Goal: Information Seeking & Learning: Learn about a topic

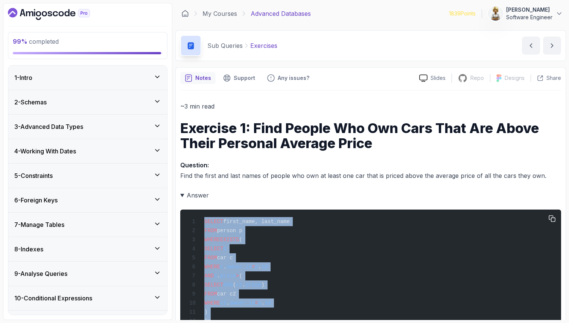
scroll to position [124, 0]
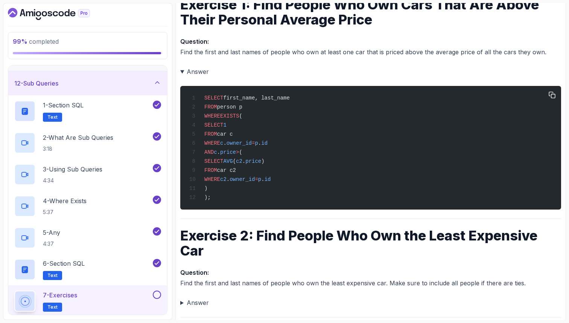
click at [259, 199] on div "SELECT first_name, last_name FROM person p WHERE EXISTS ( SELECT 1 FROM car c W…" at bounding box center [370, 147] width 369 height 115
drag, startPoint x: 204, startPoint y: 116, endPoint x: 300, endPoint y: 147, distance: 100.8
click at [300, 147] on div "SELECT first_name, last_name FROM person p WHERE EXISTS ( SELECT 1 FROM car c W…" at bounding box center [370, 147] width 369 height 115
drag, startPoint x: 230, startPoint y: 155, endPoint x: 251, endPoint y: 154, distance: 21.5
click at [243, 154] on span "AND c . price > (" at bounding box center [215, 152] width 53 height 6
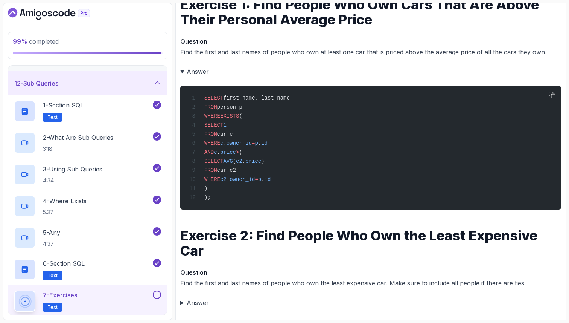
click at [211, 200] on div "SELECT first_name, last_name FROM person p WHERE EXISTS ( SELECT 1 FROM car c W…" at bounding box center [370, 147] width 369 height 115
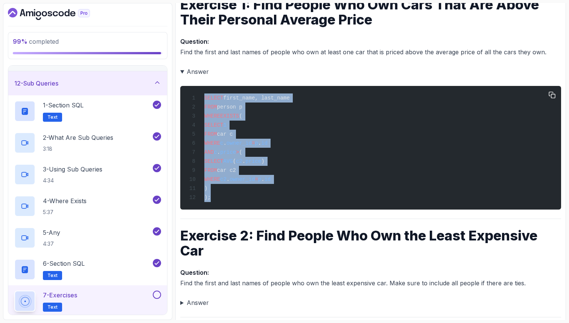
drag, startPoint x: 213, startPoint y: 203, endPoint x: 195, endPoint y: 99, distance: 105.6
click at [195, 99] on div "SELECT first_name, last_name FROM person p WHERE EXISTS ( SELECT 1 FROM car c W…" at bounding box center [370, 147] width 369 height 115
copy code "SELECT first_name, last_name FROM person p WHERE EXISTS ( SELECT 1 FROM car c W…"
click at [278, 196] on div "SELECT first_name, last_name FROM person p WHERE EXISTS ( SELECT 1 FROM car c W…" at bounding box center [370, 147] width 369 height 115
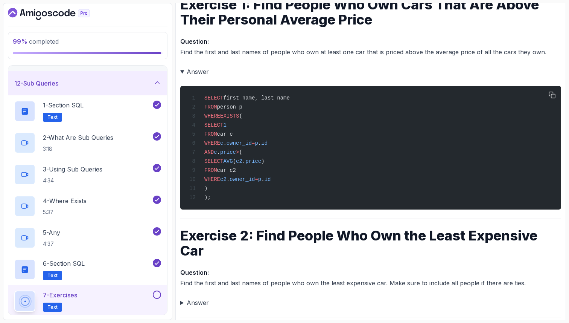
drag, startPoint x: 255, startPoint y: 156, endPoint x: 260, endPoint y: 156, distance: 5.3
click at [243, 155] on span "AND c . price > (" at bounding box center [215, 152] width 53 height 6
drag, startPoint x: 263, startPoint y: 155, endPoint x: 322, endPoint y: 179, distance: 63.7
click at [322, 179] on div "SELECT first_name, last_name FROM person p WHERE EXISTS ( SELECT 1 FROM car c W…" at bounding box center [370, 147] width 369 height 115
click at [348, 153] on div "SELECT first_name, last_name FROM person p WHERE EXISTS ( SELECT 1 FROM car c W…" at bounding box center [370, 147] width 369 height 115
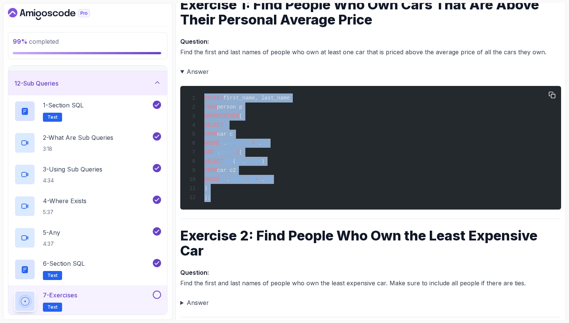
drag, startPoint x: 211, startPoint y: 202, endPoint x: 203, endPoint y: 98, distance: 104.3
click at [203, 99] on div "SELECT first_name, last_name FROM person p WHERE EXISTS ( SELECT 1 FROM car c W…" at bounding box center [370, 147] width 369 height 115
copy code "SELECT first_name, last_name FROM person p WHERE EXISTS ( SELECT 1 FROM car c W…"
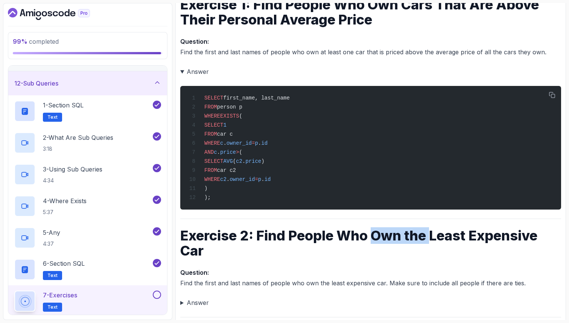
drag, startPoint x: 432, startPoint y: 243, endPoint x: 373, endPoint y: 240, distance: 59.6
click at [373, 240] on h1 "Exercise 2: Find People Who Own the Least Expensive Car" at bounding box center [370, 243] width 381 height 30
click at [241, 266] on div "~3 min read Exercise 1: Find People Who Own Cars That Are Above Their Personal …" at bounding box center [370, 289] width 381 height 625
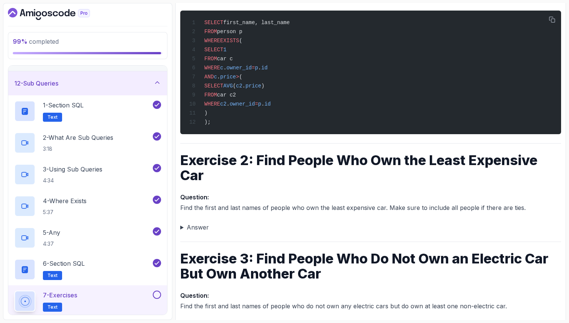
scroll to position [214, 0]
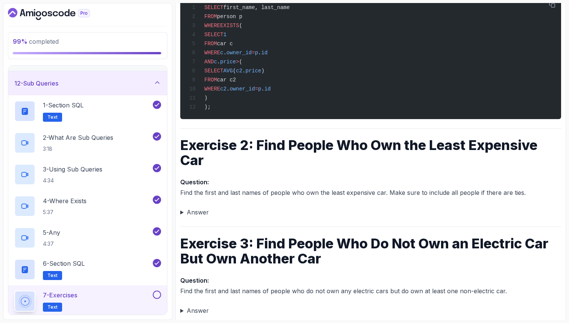
click at [180, 218] on div "Notes Support Any issues? Slides Repo Repository not available Designs Design n…" at bounding box center [371, 190] width 391 height 675
click at [186, 216] on summary "Answer" at bounding box center [370, 212] width 381 height 11
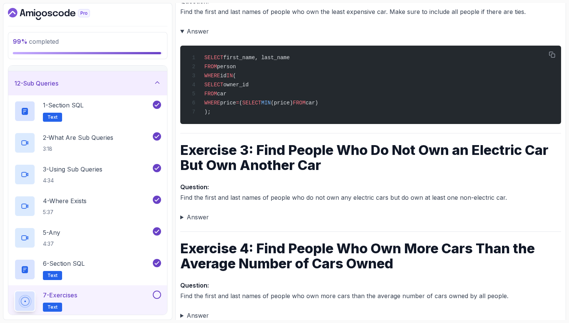
scroll to position [410, 0]
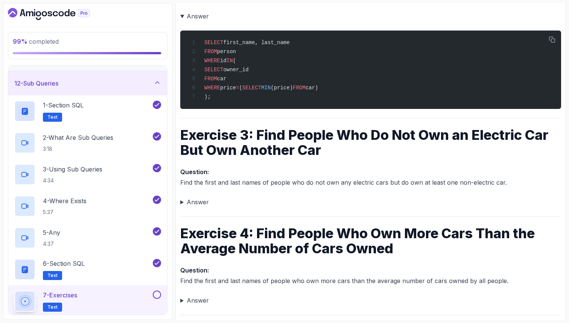
click at [181, 207] on summary "Answer" at bounding box center [370, 202] width 381 height 11
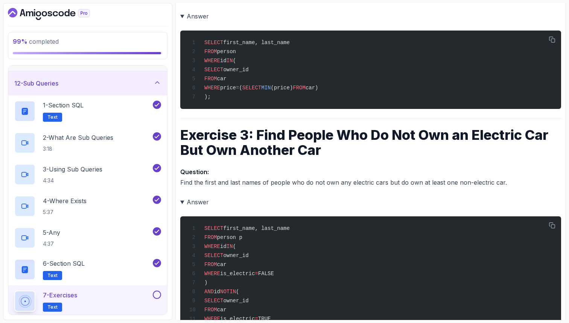
click at [252, 207] on summary "Answer" at bounding box center [370, 202] width 381 height 11
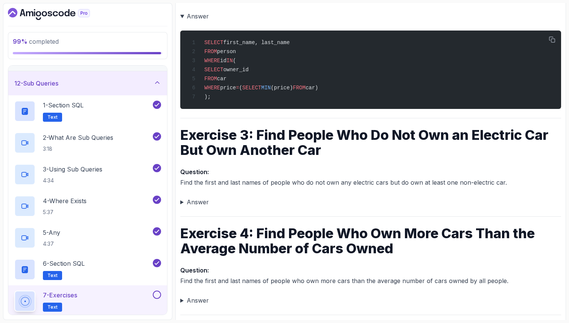
click at [182, 207] on summary "Answer" at bounding box center [370, 202] width 381 height 11
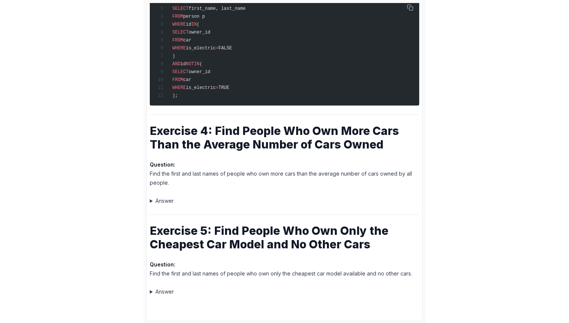
scroll to position [640, 0]
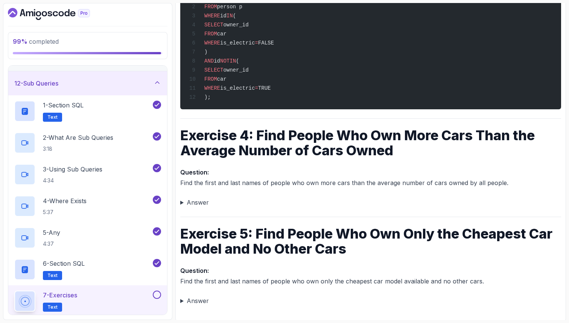
click at [182, 208] on summary "Answer" at bounding box center [370, 202] width 381 height 11
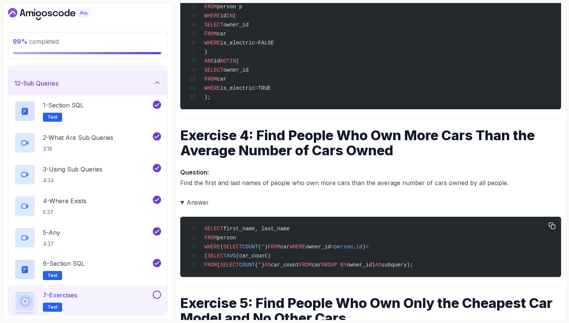
click at [366, 250] on span ")" at bounding box center [364, 247] width 3 height 6
drag, startPoint x: 468, startPoint y: 281, endPoint x: 192, endPoint y: 231, distance: 280.2
click at [192, 231] on pre "SELECT first_name, last_name FROM person WHERE ( SELECT COUNT ( * ) FROM car WH…" at bounding box center [370, 247] width 381 height 60
copy code "SELECT first_name, last_name FROM person WHERE ( SELECT COUNT ( * ) FROM car WH…"
click at [294, 158] on h1 "Exercise 4: Find People Who Own More Cars Than the Average Number of Cars Owned" at bounding box center [370, 143] width 381 height 30
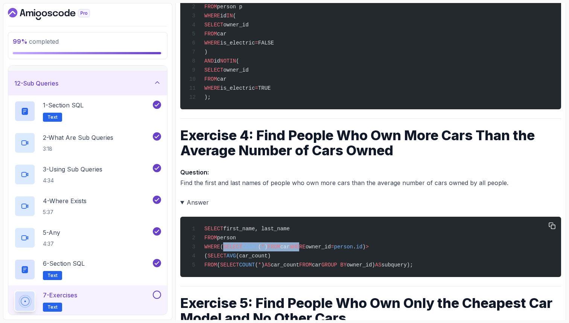
drag, startPoint x: 226, startPoint y: 257, endPoint x: 315, endPoint y: 259, distance: 88.2
click at [315, 250] on span "WHERE ( SELECT COUNT ( * ) FROM car WHERE owner_id = person . id ) >" at bounding box center [280, 247] width 183 height 6
click at [363, 250] on span "id" at bounding box center [359, 247] width 6 height 6
drag, startPoint x: 393, startPoint y: 262, endPoint x: 224, endPoint y: 262, distance: 168.4
click at [224, 250] on span "WHERE ( SELECT COUNT ( * ) FROM car WHERE owner_id = person . id ) >" at bounding box center [280, 247] width 183 height 6
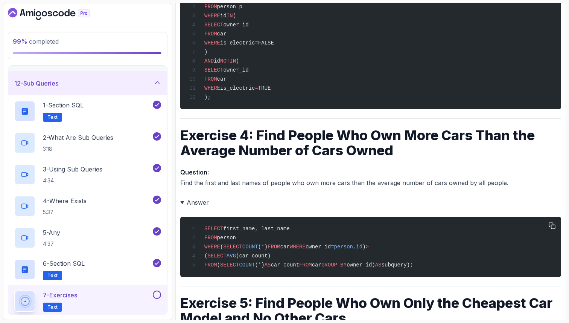
click at [306, 250] on span "WHERE" at bounding box center [298, 247] width 16 height 6
click at [331, 250] on span "owner_id" at bounding box center [318, 247] width 25 height 6
drag, startPoint x: 423, startPoint y: 279, endPoint x: 365, endPoint y: 280, distance: 57.6
click at [365, 268] on span "FROM ( SELECT COUNT ( * ) AS car_count FROM car GROUP BY owner_id) AS subquery);" at bounding box center [301, 265] width 224 height 6
copy span "GROUP BY owner_id)"
